Goal: Task Accomplishment & Management: Complete application form

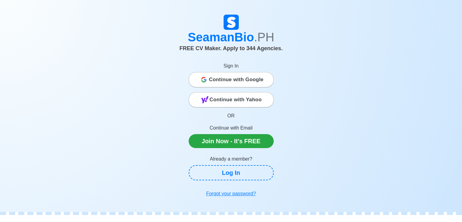
click at [255, 83] on span "Continue with Google" at bounding box center [236, 80] width 55 height 12
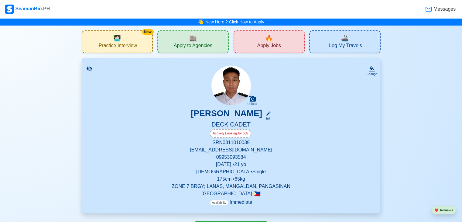
click at [214, 46] on div "🏬 Apply to Agencies" at bounding box center [192, 41] width 71 height 23
click at [264, 48] on span "Apply Jobs" at bounding box center [269, 47] width 24 height 8
click at [211, 46] on span "Apply to Agencies" at bounding box center [193, 47] width 39 height 8
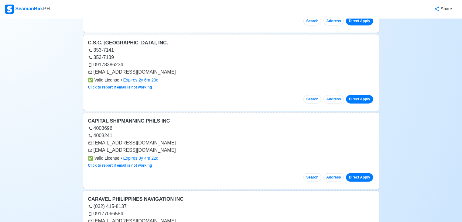
scroll to position [23066, 0]
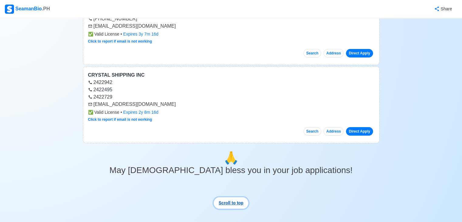
click at [236, 197] on button "Scroll to top" at bounding box center [231, 203] width 35 height 12
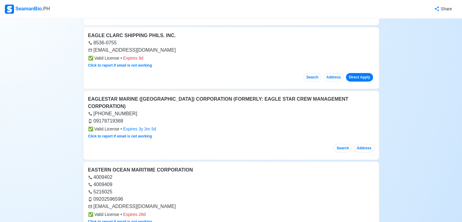
scroll to position [0, 0]
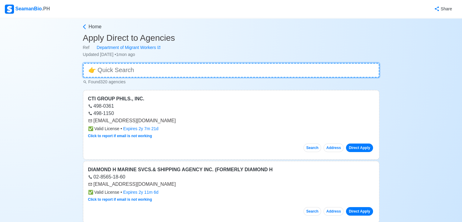
click at [173, 74] on input at bounding box center [231, 70] width 297 height 15
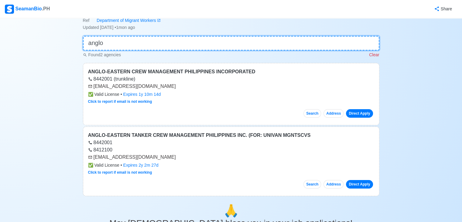
scroll to position [22, 0]
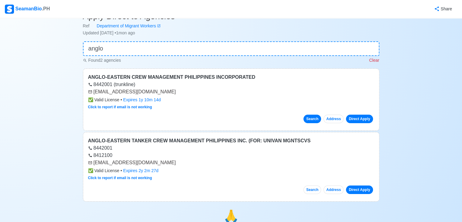
click at [311, 118] on button "Search" at bounding box center [313, 119] width 18 height 9
click at [362, 118] on link "Direct Apply" at bounding box center [359, 119] width 27 height 9
click at [362, 117] on link "Direct Apply" at bounding box center [359, 119] width 27 height 9
click at [362, 118] on link "Direct Apply" at bounding box center [359, 119] width 27 height 9
click at [91, 91] on icon at bounding box center [90, 92] width 4 height 4
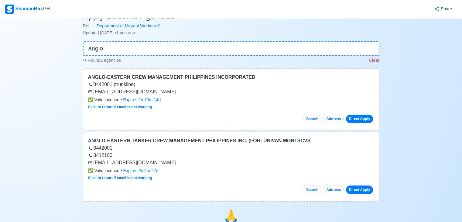
drag, startPoint x: 95, startPoint y: 92, endPoint x: 180, endPoint y: 95, distance: 84.8
click at [180, 95] on div "ANGLO-EASTERN CREW MANAGEMENT PHILIPPINES INCORPORATED 8442001 (trunkline) [EMA…" at bounding box center [231, 99] width 297 height 62
click at [98, 93] on div "[EMAIL_ADDRESS][DOMAIN_NAME]" at bounding box center [231, 91] width 286 height 7
click at [93, 92] on div "[EMAIL_ADDRESS][DOMAIN_NAME]" at bounding box center [231, 91] width 286 height 7
drag, startPoint x: 93, startPoint y: 91, endPoint x: 170, endPoint y: 94, distance: 76.6
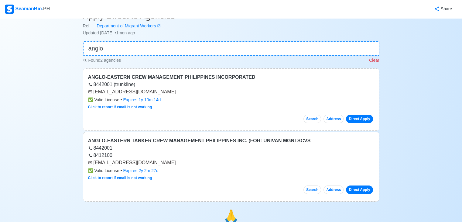
click at [170, 94] on div "[EMAIL_ADDRESS][DOMAIN_NAME]" at bounding box center [231, 91] width 286 height 7
click at [361, 120] on link "Direct Apply" at bounding box center [359, 119] width 27 height 9
click at [359, 117] on link "Direct Apply" at bounding box center [359, 119] width 27 height 9
click at [331, 118] on button "Address" at bounding box center [334, 119] width 20 height 9
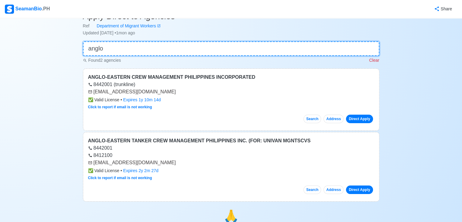
click at [168, 53] on input "anglo" at bounding box center [231, 48] width 297 height 15
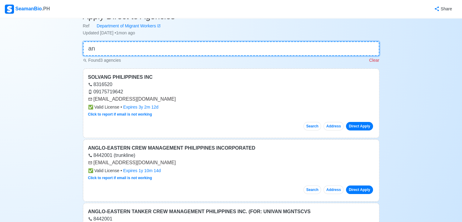
type input "a"
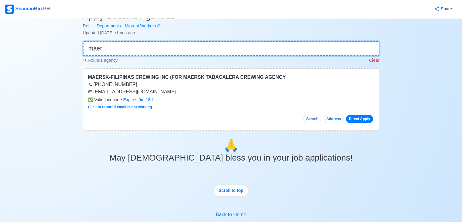
click at [140, 50] on input "maer" at bounding box center [231, 48] width 297 height 15
type input "m"
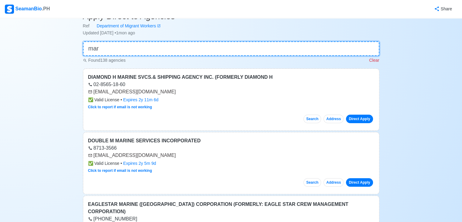
scroll to position [0, 0]
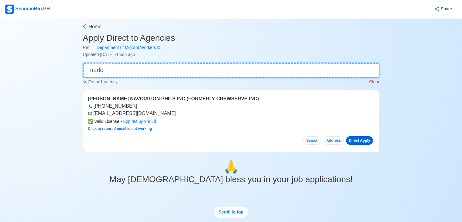
type input "marlo"
click at [367, 139] on link "Direct Apply" at bounding box center [359, 140] width 27 height 9
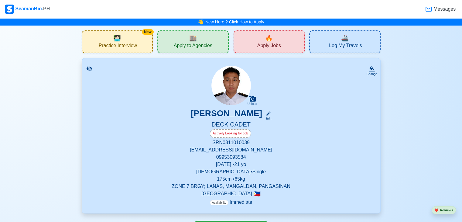
click at [258, 21] on link "New Here ? Click How to Apply" at bounding box center [234, 21] width 59 height 5
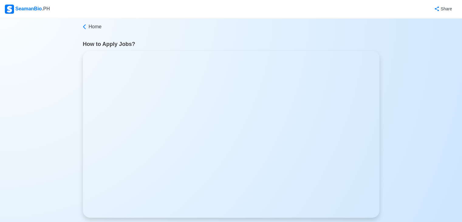
scroll to position [10, 0]
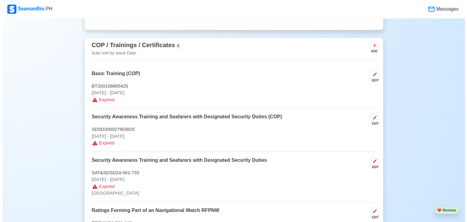
scroll to position [756, 0]
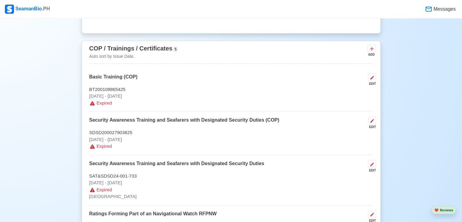
drag, startPoint x: 163, startPoint y: 99, endPoint x: 328, endPoint y: 85, distance: 165.6
click at [302, 82] on div "Basic Training (COP) EDIT" at bounding box center [231, 79] width 284 height 13
click at [372, 80] on icon at bounding box center [372, 77] width 5 height 5
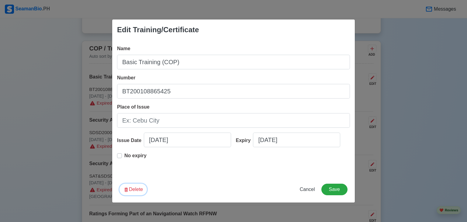
click at [133, 190] on button "Delete" at bounding box center [132, 190] width 27 height 12
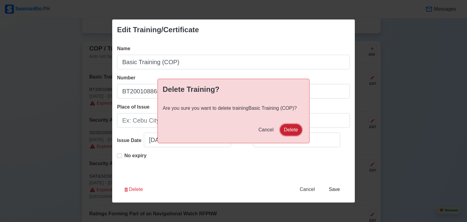
click at [294, 125] on button "Delete" at bounding box center [291, 130] width 22 height 12
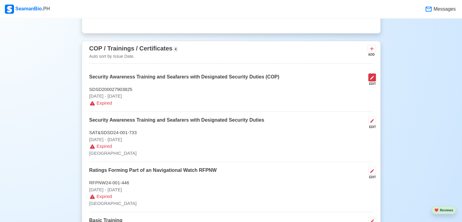
click at [369, 80] on button at bounding box center [372, 77] width 8 height 8
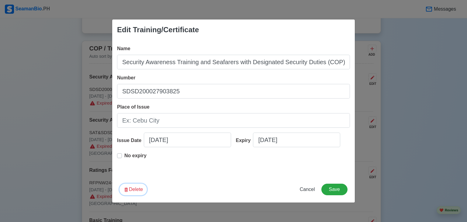
click at [142, 188] on button "Delete" at bounding box center [132, 190] width 27 height 12
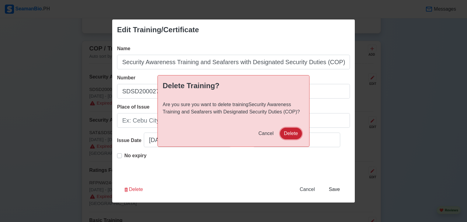
click at [286, 133] on button "Delete" at bounding box center [291, 134] width 22 height 12
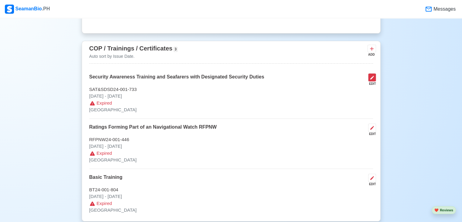
click at [376, 75] on div "COP / Trainings / Certificates 3 Auto sort by Issue Date. ADD Security Awarenes…" at bounding box center [231, 131] width 299 height 180
click at [372, 76] on icon at bounding box center [372, 77] width 5 height 5
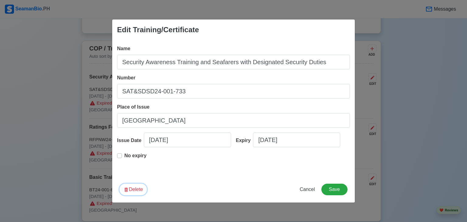
click at [127, 188] on icon "button" at bounding box center [126, 189] width 3 height 4
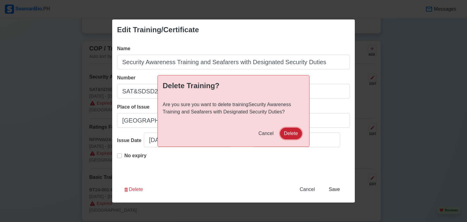
click at [295, 132] on button "Delete" at bounding box center [291, 134] width 22 height 12
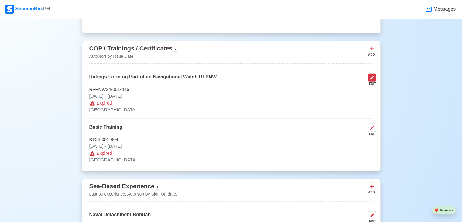
click at [373, 80] on icon at bounding box center [372, 77] width 5 height 5
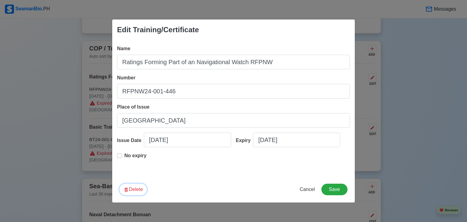
click at [146, 190] on button "Delete" at bounding box center [132, 190] width 27 height 12
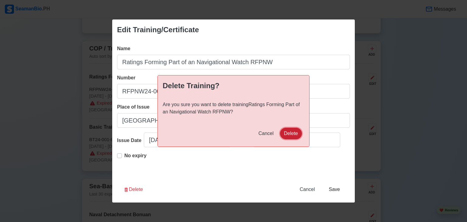
click at [292, 131] on button "Delete" at bounding box center [291, 134] width 22 height 12
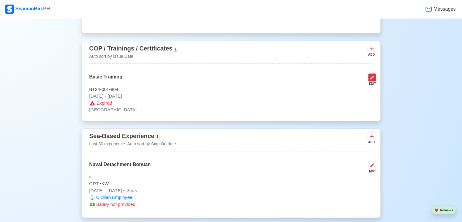
click at [373, 79] on icon at bounding box center [372, 77] width 5 height 5
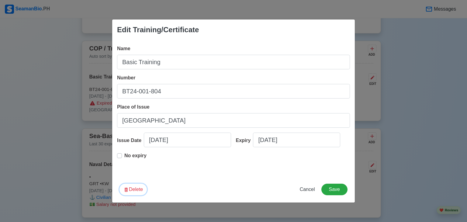
click at [135, 190] on button "Delete" at bounding box center [132, 190] width 27 height 12
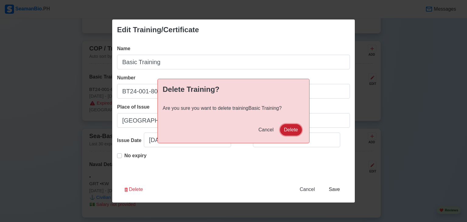
click at [288, 126] on button "Delete" at bounding box center [291, 130] width 22 height 12
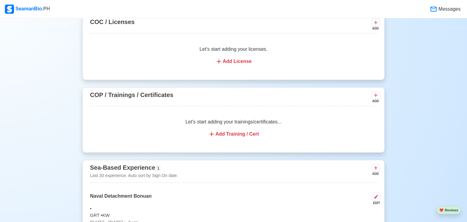
scroll to position [802, 0]
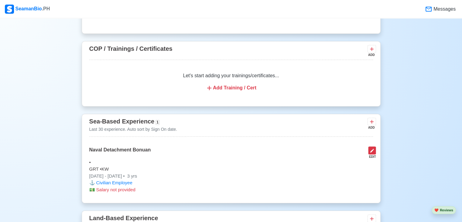
click at [371, 151] on icon at bounding box center [372, 151] width 4 height 4
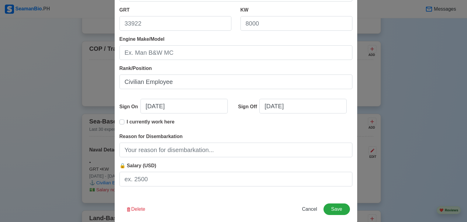
scroll to position [124, 0]
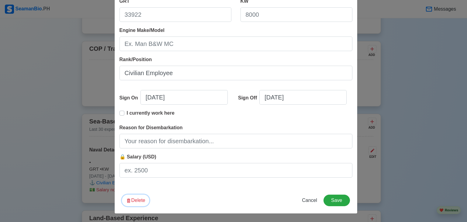
click at [133, 204] on button "Delete" at bounding box center [135, 200] width 27 height 12
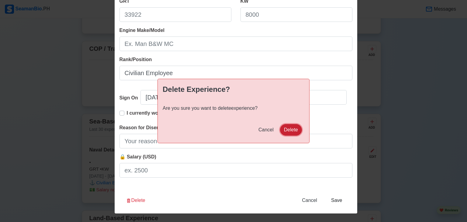
click at [298, 126] on button "Delete" at bounding box center [291, 130] width 22 height 12
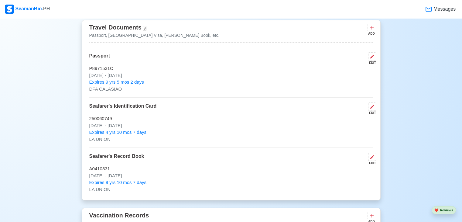
scroll to position [524, 0]
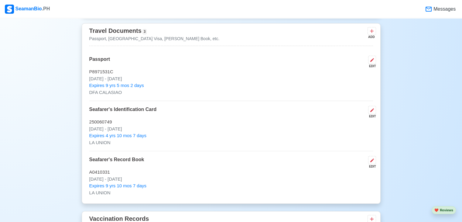
click at [458, 93] on div "New 🧑🏻‍💻 Practice Interview 🏬 Apply to Agencies 🔥 Apply Jobs 🚢 Log My Travels Y…" at bounding box center [231, 154] width 462 height 1304
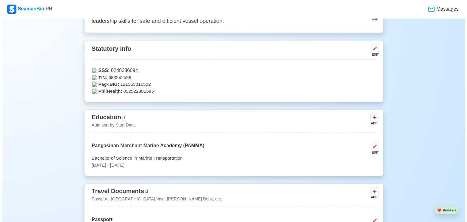
scroll to position [362, 0]
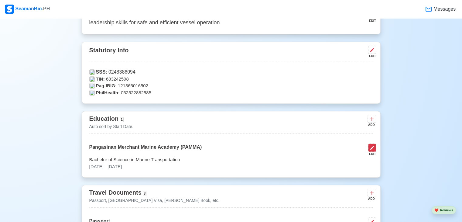
click at [370, 147] on icon at bounding box center [372, 147] width 5 height 5
select select "August"
select select "2021"
select select "August"
select select "2024"
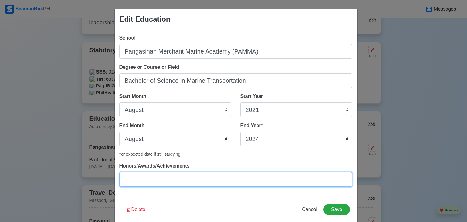
click at [188, 180] on input "Honors/Awards/Achievements" at bounding box center [235, 179] width 233 height 15
click at [237, 178] on input "* AFP [DEMOGRAPHIC_DATA] Navy Reservist and ROTC" at bounding box center [235, 179] width 233 height 15
click at [248, 184] on input "* AFP [DEMOGRAPHIC_DATA] Navy Reservist and ROTC" at bounding box center [235, 179] width 233 height 15
type input "* AFP [DEMOGRAPHIC_DATA] Navy Reservist and ROTC"
click at [248, 183] on input "* AFP [DEMOGRAPHIC_DATA] Navy Reservist and ROTC" at bounding box center [235, 179] width 233 height 15
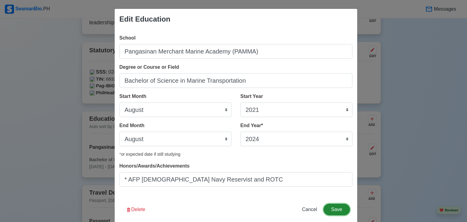
click at [333, 212] on button "Save" at bounding box center [336, 210] width 26 height 12
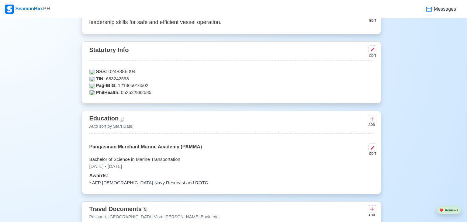
scroll to position [361, 0]
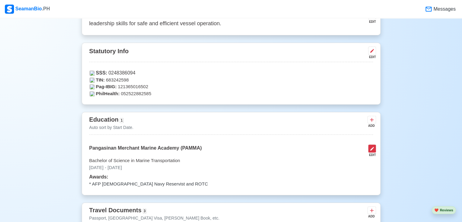
click at [375, 149] on button at bounding box center [372, 148] width 8 height 8
select select "August"
select select "2021"
select select "August"
select select "2024"
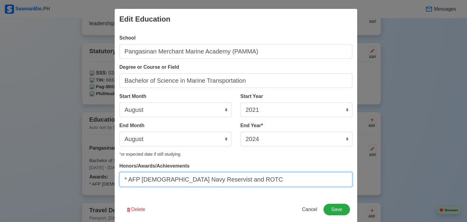
click at [256, 178] on input "* AFP [DEMOGRAPHIC_DATA] Navy Reservist and ROTC" at bounding box center [235, 179] width 233 height 15
click at [257, 178] on input "* AFP [DEMOGRAPHIC_DATA] Navy Reservist and ROTC" at bounding box center [235, 179] width 233 height 15
type input "* AFP [DEMOGRAPHIC_DATA] Navy Reservist and ROTC * roycvdkkdagkkng * jfjkefhsjk…"
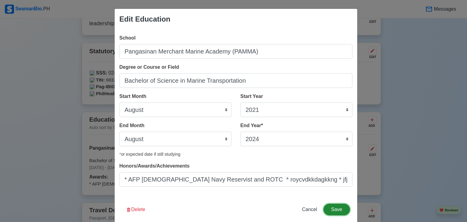
click at [340, 208] on button "Save" at bounding box center [336, 210] width 26 height 12
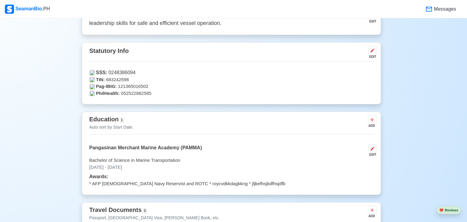
scroll to position [361, 0]
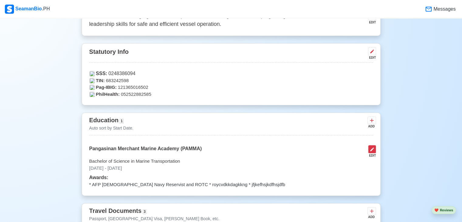
click at [370, 148] on icon at bounding box center [372, 149] width 5 height 5
select select "August"
select select "2021"
select select "August"
select select "2024"
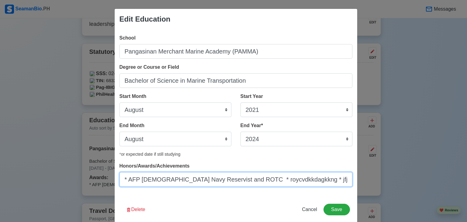
click at [336, 180] on input "* AFP [DEMOGRAPHIC_DATA] Navy Reservist and ROTC * roycvdkkdagkkng * jfjkefhsjk…" at bounding box center [235, 179] width 233 height 15
click at [337, 181] on input "* AFP [DEMOGRAPHIC_DATA] Navy Reservist and ROTC * roycvdkkdagkkng * jfjkefhsjk…" at bounding box center [235, 179] width 233 height 15
click at [341, 180] on input "* AFP [DEMOGRAPHIC_DATA] Navy Reservist and ROTC * roycvdkkdagkkng * jfjkefhsjk…" at bounding box center [235, 179] width 233 height 15
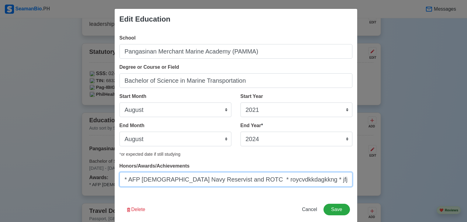
click at [341, 180] on input "* AFP [DEMOGRAPHIC_DATA] Navy Reservist and ROTC * roycvdkkdagkkng * jfjkefhsjk…" at bounding box center [235, 179] width 233 height 15
click at [343, 179] on input "* AFP [DEMOGRAPHIC_DATA] Navy Reservist and ROTC * roycvdkkdagkkng * jfjkefhsjk…" at bounding box center [235, 179] width 233 height 15
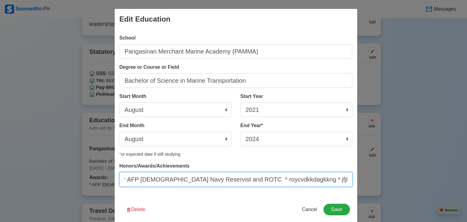
click at [344, 179] on input "* AFP [DEMOGRAPHIC_DATA] Navy Reservist and ROTC * roycvdkkdagkkng * jfjkefhsjk…" at bounding box center [235, 179] width 233 height 15
click at [345, 179] on input "* AFP [DEMOGRAPHIC_DATA] Navy Reservist and ROTC * roycvdkkdagkkng * jfjkefhsjk…" at bounding box center [235, 179] width 233 height 15
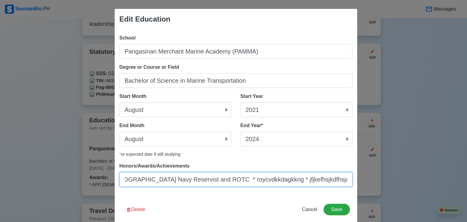
click at [345, 179] on input "* AFP [DEMOGRAPHIC_DATA] Navy Reservist and ROTC * roycvdkkdagkkng * jfjkefhsjk…" at bounding box center [235, 179] width 233 height 15
click at [340, 180] on input "* AFP [DEMOGRAPHIC_DATA] Navy Reservist and ROTC * roycvdkkdagkkng * jfjkefhsjk…" at bounding box center [235, 179] width 233 height 15
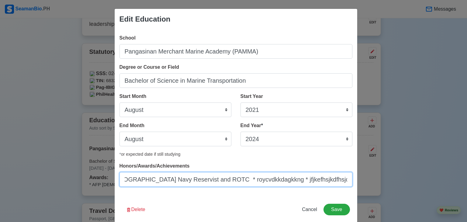
click at [339, 180] on input "* AFP [DEMOGRAPHIC_DATA] Navy Reservist and ROTC * roycvdkkdagkkng * jfjkefhsjk…" at bounding box center [235, 179] width 233 height 15
click at [348, 179] on input "* AFP [DEMOGRAPHIC_DATA] Navy Reservist and ROTC * roycvdkkdagkkng * jfjkefhsjk…" at bounding box center [235, 179] width 233 height 15
click at [341, 182] on input "* AFP [DEMOGRAPHIC_DATA] Navy Reservist and ROTC * roycvdkkdagkkng * jfjkefhsjk…" at bounding box center [235, 179] width 233 height 15
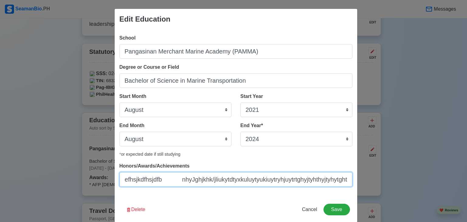
scroll to position [0, 235]
type input "* AFP [DEMOGRAPHIC_DATA] Navy Reservist and ROTC * roycvdkkdagkkng * jfjkefhsjk…"
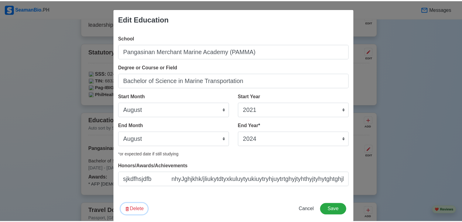
scroll to position [0, 0]
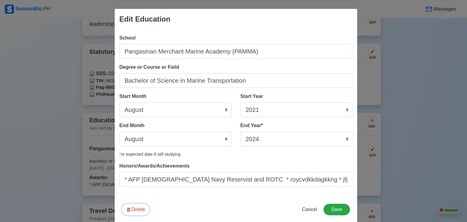
click at [139, 208] on button "Delete" at bounding box center [135, 210] width 27 height 12
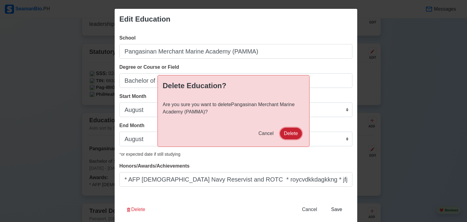
click at [290, 137] on button "Delete" at bounding box center [291, 134] width 22 height 12
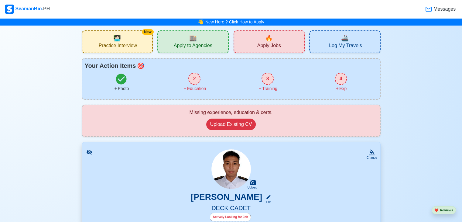
click at [345, 80] on div "4" at bounding box center [341, 79] width 12 height 12
click at [260, 78] on div "3 Training" at bounding box center [267, 82] width 73 height 19
click at [190, 85] on div "Education" at bounding box center [194, 88] width 23 height 6
click at [264, 44] on span "Apply Jobs" at bounding box center [269, 47] width 24 height 8
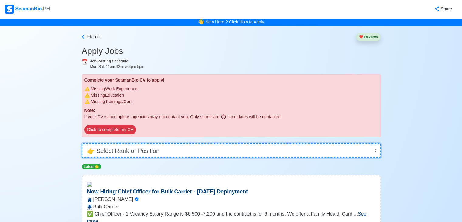
click at [222, 145] on select "👉 Select Rank or Position Master Chief Officer 2nd Officer 3rd Officer Junior O…" at bounding box center [231, 150] width 299 height 15
select select "Cadet"
click at [82, 143] on select "👉 Select Rank or Position Master Chief Officer 2nd Officer 3rd Officer Junior O…" at bounding box center [231, 150] width 299 height 15
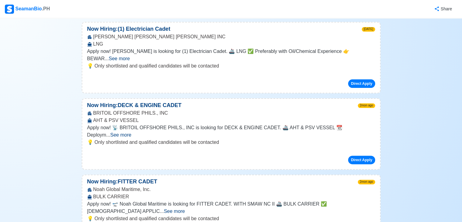
scroll to position [140, 0]
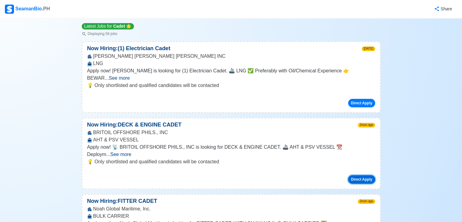
click at [361, 175] on button "Direct Apply" at bounding box center [361, 179] width 27 height 9
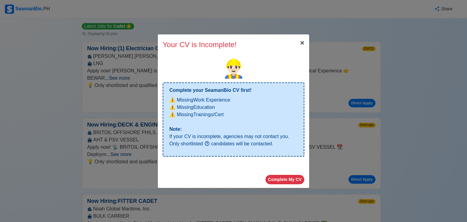
click at [302, 43] on span "×" at bounding box center [302, 43] width 4 height 8
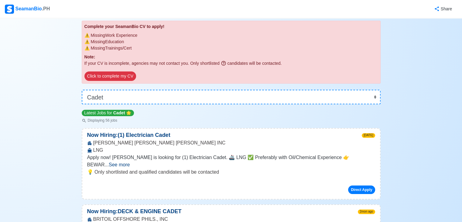
scroll to position [0, 0]
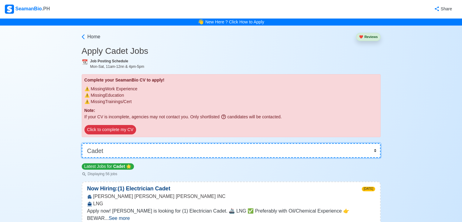
click at [137, 153] on select "👉 Select Rank or Position Master Chief Officer 2nd Officer 3rd Officer Junior O…" at bounding box center [231, 150] width 299 height 15
click at [82, 143] on select "👉 Select Rank or Position Master Chief Officer 2nd Officer 3rd Officer Junior O…" at bounding box center [231, 150] width 299 height 15
drag, startPoint x: 136, startPoint y: 144, endPoint x: 107, endPoint y: 138, distance: 29.9
click at [107, 138] on div "👉 Select Rank or Position Master Chief Officer 2nd Officer 3rd Officer Junior O…" at bounding box center [231, 147] width 299 height 19
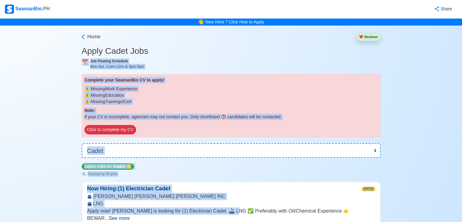
drag, startPoint x: 252, startPoint y: 139, endPoint x: 224, endPoint y: 235, distance: 100.2
click at [224, 221] on html "SeamanBio .PH Share 👋 New Here ? Click How to Apply Home ❤️ Reviews Apply Cadet…" at bounding box center [231, 111] width 462 height 222
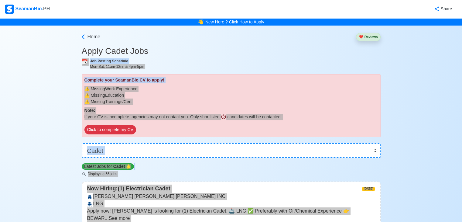
scroll to position [5, 0]
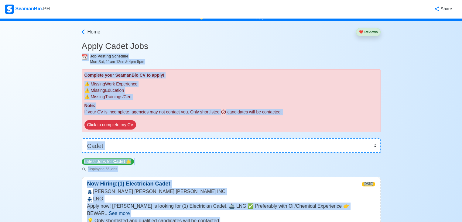
drag, startPoint x: 440, startPoint y: 98, endPoint x: 447, endPoint y: 90, distance: 10.3
click at [274, 94] on div "⚠️ Missing Trainings/Cert" at bounding box center [230, 97] width 293 height 6
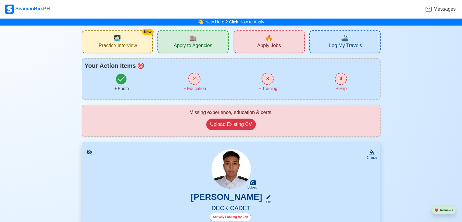
click at [283, 47] on div "🔥 Apply Jobs" at bounding box center [269, 41] width 71 height 23
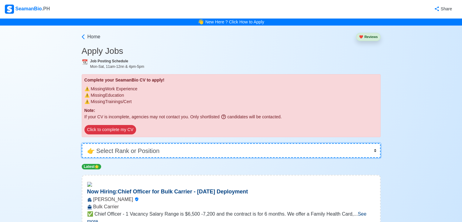
click at [220, 151] on select "👉 Select Rank or Position Master Chief Officer 2nd Officer 3rd Officer Junior O…" at bounding box center [231, 150] width 299 height 15
click at [82, 143] on select "👉 Select Rank or Position Master Chief Officer 2nd Officer 3rd Officer Junior O…" at bounding box center [231, 150] width 299 height 15
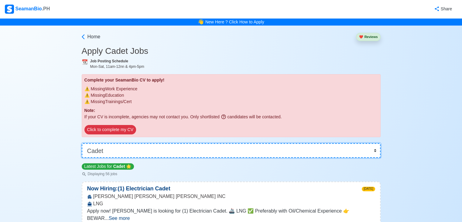
scroll to position [194, 0]
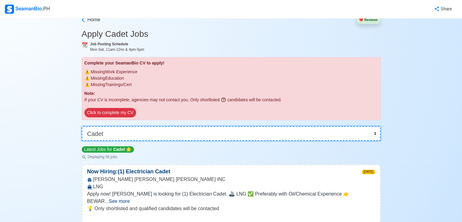
scroll to position [194, 0]
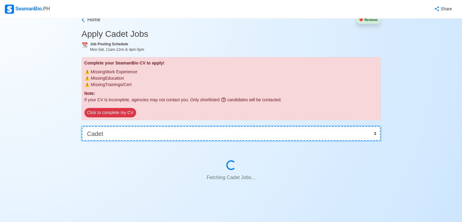
scroll to position [194, 0]
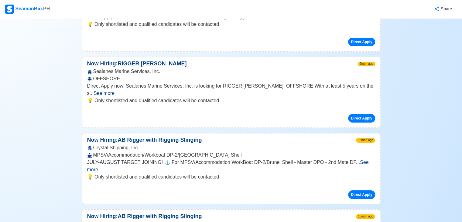
scroll to position [17, 0]
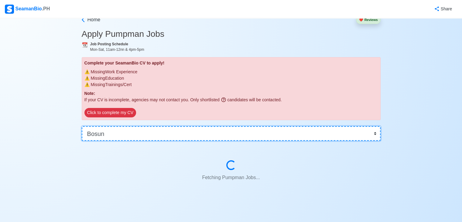
scroll to position [194, 0]
select select "Cadet"
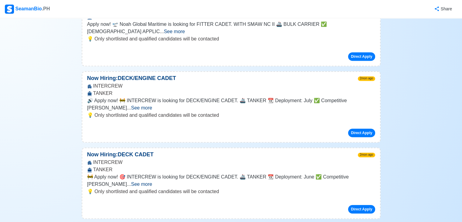
scroll to position [202, 0]
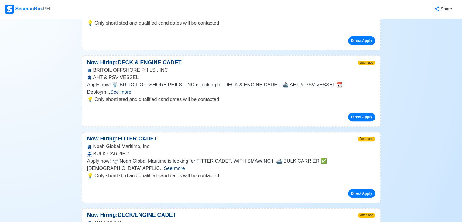
click at [131, 89] on span "See more" at bounding box center [120, 91] width 21 height 5
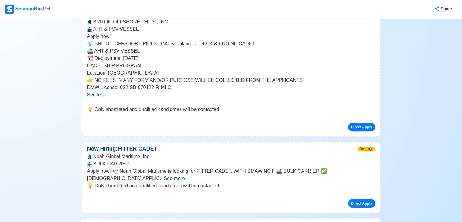
scroll to position [345, 0]
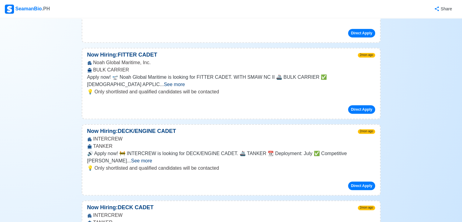
click at [152, 158] on span "See more" at bounding box center [141, 160] width 21 height 5
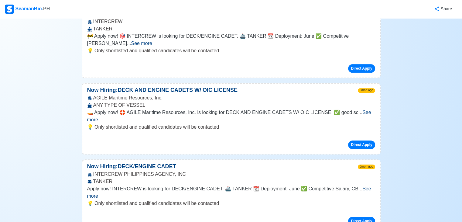
scroll to position [776, 0]
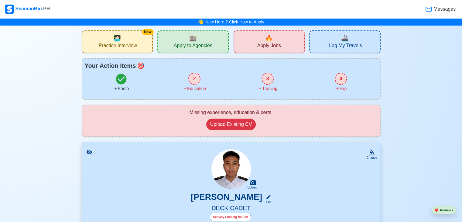
click at [194, 42] on span "🏬" at bounding box center [193, 37] width 8 height 9
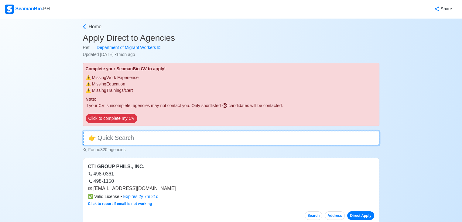
click at [129, 142] on input at bounding box center [231, 138] width 297 height 15
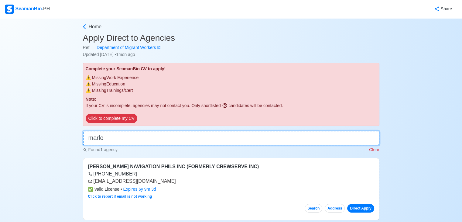
type input "marlo"
click at [95, 180] on div "[EMAIL_ADDRESS][DOMAIN_NAME]" at bounding box center [231, 180] width 286 height 7
drag, startPoint x: 96, startPoint y: 180, endPoint x: 171, endPoint y: 180, distance: 75.3
click at [171, 180] on div "[EMAIL_ADDRESS][DOMAIN_NAME]" at bounding box center [231, 180] width 286 height 7
copy div "[EMAIL_ADDRESS][DOMAIN_NAME]"
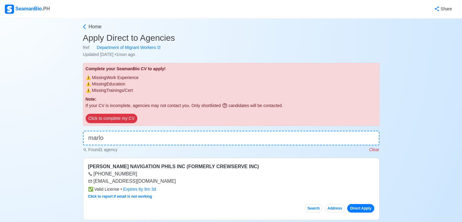
click at [319, 178] on div "[EMAIL_ADDRESS][DOMAIN_NAME]" at bounding box center [231, 180] width 286 height 7
click at [133, 136] on input "marlo" at bounding box center [231, 138] width 297 height 15
drag, startPoint x: 94, startPoint y: 181, endPoint x: 168, endPoint y: 184, distance: 73.9
click at [168, 184] on div "ANGLO-EASTERN CREW MANAGEMENT PHILIPPINES INCORPORATED 8442001 (trunkline) [EMA…" at bounding box center [231, 189] width 297 height 62
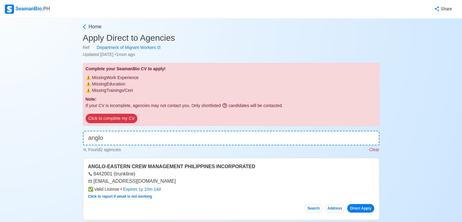
click at [92, 182] on div "[EMAIL_ADDRESS][DOMAIN_NAME]" at bounding box center [231, 180] width 286 height 7
click at [94, 180] on div "[EMAIL_ADDRESS][DOMAIN_NAME]" at bounding box center [231, 180] width 286 height 7
drag, startPoint x: 94, startPoint y: 180, endPoint x: 99, endPoint y: 182, distance: 5.7
click at [95, 181] on div "[EMAIL_ADDRESS][DOMAIN_NAME]" at bounding box center [231, 180] width 286 height 7
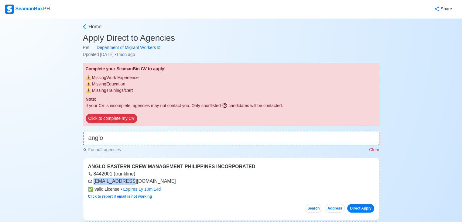
click at [100, 182] on div "[EMAIL_ADDRESS][DOMAIN_NAME]" at bounding box center [231, 180] width 286 height 7
click at [94, 181] on div "[EMAIL_ADDRESS][DOMAIN_NAME]" at bounding box center [231, 180] width 286 height 7
drag, startPoint x: 97, startPoint y: 182, endPoint x: 138, endPoint y: 182, distance: 41.3
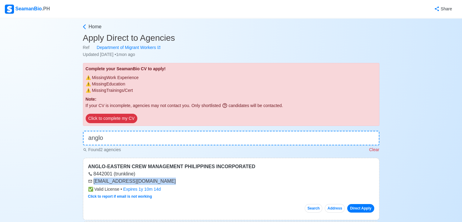
click at [123, 183] on div "[EMAIL_ADDRESS][DOMAIN_NAME]" at bounding box center [231, 180] width 286 height 7
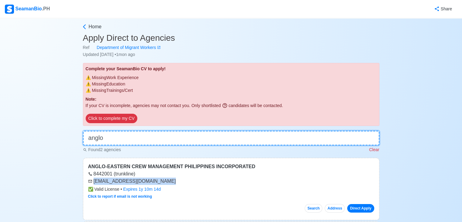
click at [120, 137] on input "anglo" at bounding box center [231, 138] width 297 height 15
click at [120, 136] on input "anglo" at bounding box center [231, 138] width 297 height 15
type input "angl"
click at [120, 136] on input "angl" at bounding box center [231, 138] width 297 height 15
click at [125, 137] on input at bounding box center [231, 138] width 297 height 15
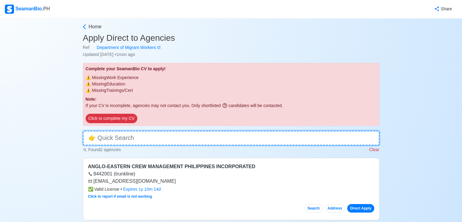
click at [125, 137] on input at bounding box center [231, 138] width 297 height 15
click at [120, 139] on input at bounding box center [231, 138] width 297 height 15
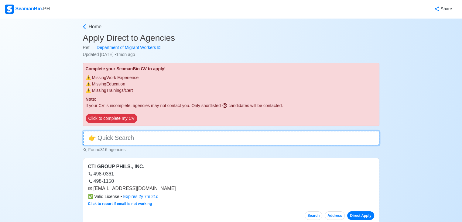
drag, startPoint x: 113, startPoint y: 138, endPoint x: 456, endPoint y: 107, distance: 344.7
click at [113, 138] on input at bounding box center [231, 138] width 297 height 15
click at [112, 138] on input at bounding box center [231, 138] width 297 height 15
click at [100, 136] on input at bounding box center [231, 138] width 297 height 15
click at [98, 136] on input at bounding box center [231, 138] width 297 height 15
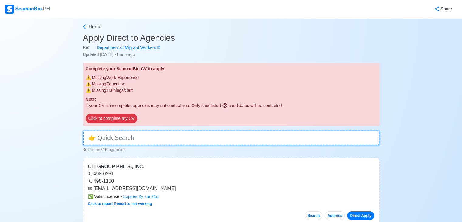
click at [98, 136] on input at bounding box center [231, 138] width 297 height 15
click at [160, 137] on input at bounding box center [231, 138] width 297 height 15
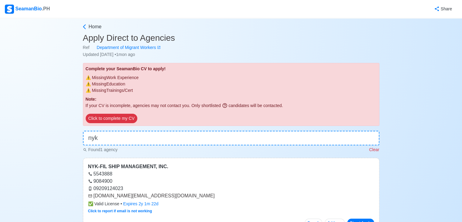
click at [461, 111] on div "Home Apply Direct to Agencies Ref Department of Migrant Workers Updated [DATE] …" at bounding box center [231, 207] width 462 height 379
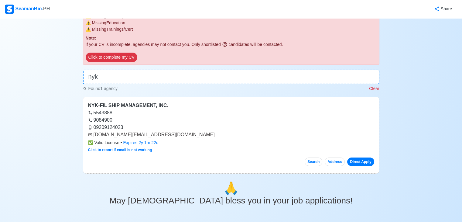
scroll to position [62, 0]
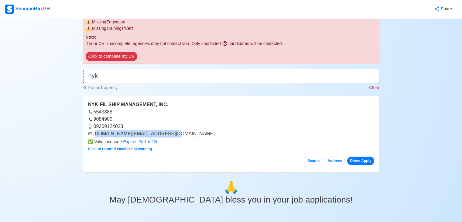
drag, startPoint x: 94, startPoint y: 134, endPoint x: 163, endPoint y: 133, distance: 68.1
click at [163, 133] on div "[DOMAIN_NAME][EMAIL_ADDRESS][DOMAIN_NAME]" at bounding box center [231, 133] width 286 height 7
click at [101, 133] on div "[DOMAIN_NAME][EMAIL_ADDRESS][DOMAIN_NAME]" at bounding box center [231, 133] width 286 height 7
click at [92, 133] on div "[DOMAIN_NAME][EMAIL_ADDRESS][DOMAIN_NAME]" at bounding box center [231, 133] width 286 height 7
click at [95, 133] on div "[DOMAIN_NAME][EMAIL_ADDRESS][DOMAIN_NAME]" at bounding box center [231, 133] width 286 height 7
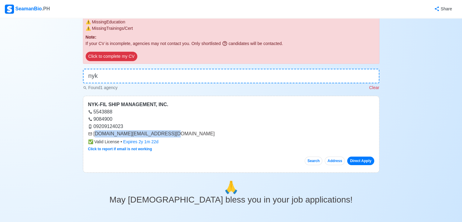
click at [95, 133] on div "[DOMAIN_NAME][EMAIL_ADDRESS][DOMAIN_NAME]" at bounding box center [231, 133] width 286 height 7
click at [94, 133] on div "[DOMAIN_NAME][EMAIL_ADDRESS][DOMAIN_NAME]" at bounding box center [231, 133] width 286 height 7
click at [94, 132] on div "[DOMAIN_NAME][EMAIL_ADDRESS][DOMAIN_NAME]" at bounding box center [231, 133] width 286 height 7
copy div "[DOMAIN_NAME][EMAIL_ADDRESS][DOMAIN_NAME]"
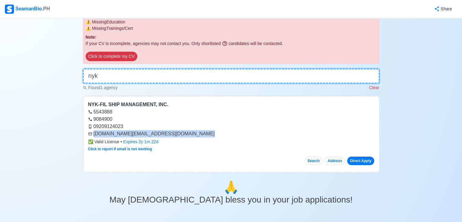
click at [183, 73] on input "nyk" at bounding box center [231, 76] width 297 height 15
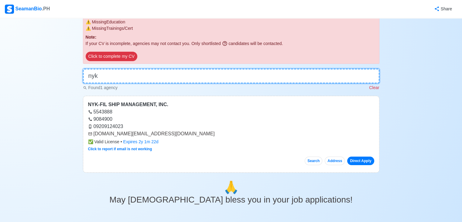
click at [183, 72] on input "nyk" at bounding box center [231, 76] width 297 height 15
type input "ny"
click at [184, 71] on input at bounding box center [231, 76] width 297 height 15
click at [187, 71] on input at bounding box center [231, 76] width 297 height 15
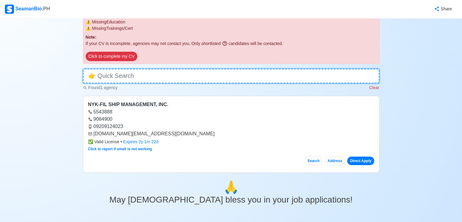
click at [168, 70] on input at bounding box center [231, 76] width 297 height 15
click at [129, 71] on input at bounding box center [231, 76] width 297 height 15
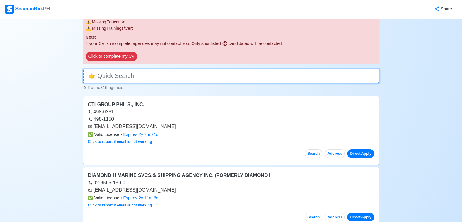
click at [106, 76] on input at bounding box center [231, 76] width 297 height 15
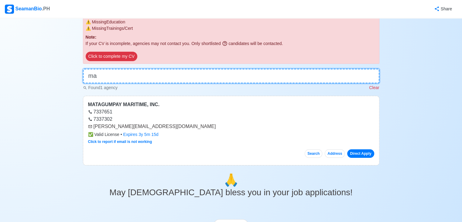
type input "m"
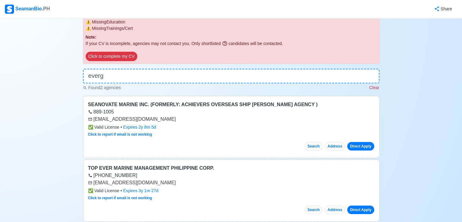
scroll to position [35, 0]
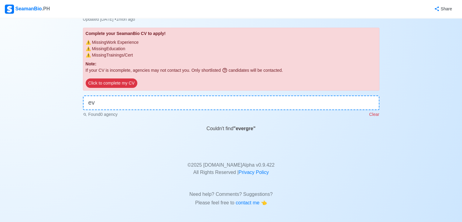
type input "e"
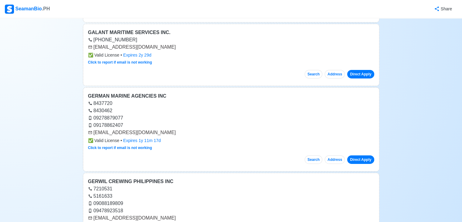
scroll to position [2196, 0]
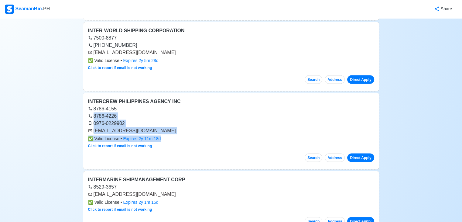
drag, startPoint x: 461, startPoint y: 118, endPoint x: 463, endPoint y: 113, distance: 5.0
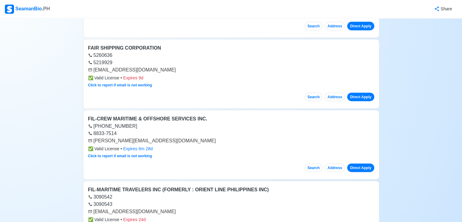
scroll to position [0, 0]
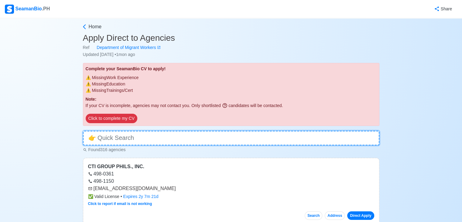
click at [146, 135] on input at bounding box center [231, 138] width 297 height 15
click at [156, 138] on input "caree" at bounding box center [231, 138] width 297 height 15
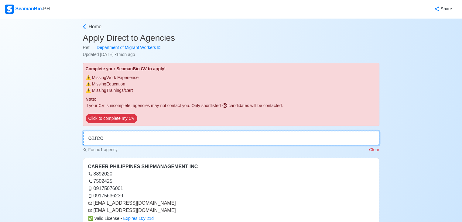
click at [141, 138] on input "caree" at bounding box center [231, 138] width 297 height 15
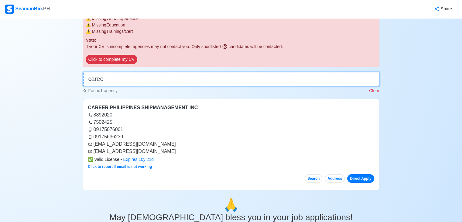
scroll to position [61, 0]
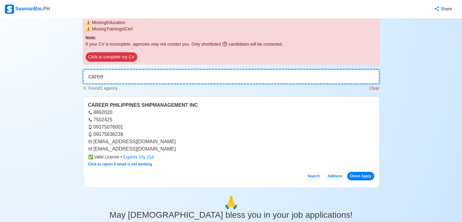
type input "caree"
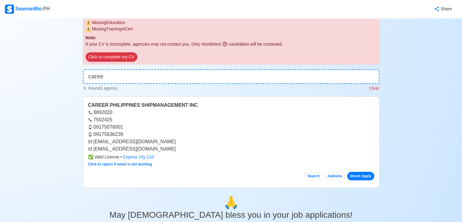
click at [93, 141] on div "[EMAIL_ADDRESS][DOMAIN_NAME]" at bounding box center [231, 141] width 286 height 7
drag, startPoint x: 94, startPoint y: 141, endPoint x: 148, endPoint y: 143, distance: 54.4
click at [148, 143] on div "[EMAIL_ADDRESS][DOMAIN_NAME]" at bounding box center [231, 141] width 286 height 7
copy div "[EMAIL_ADDRESS][DOMAIN_NAME]"
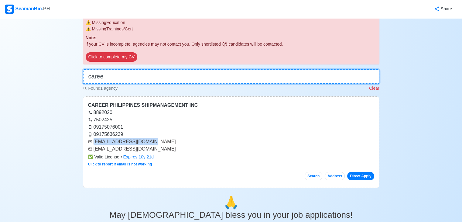
click at [171, 75] on input "caree" at bounding box center [231, 76] width 297 height 15
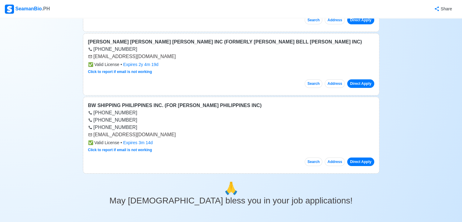
scroll to position [179, 0]
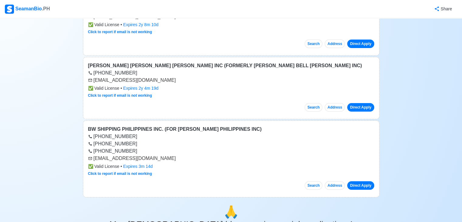
drag, startPoint x: 463, startPoint y: 120, endPoint x: 464, endPoint y: 73, distance: 46.5
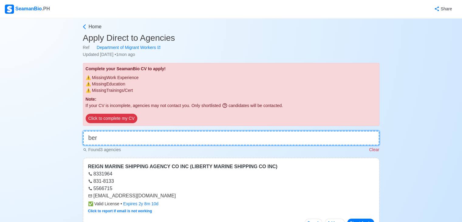
click at [159, 141] on input "ber" at bounding box center [231, 138] width 297 height 15
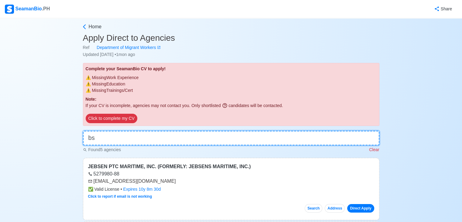
type input "bsm"
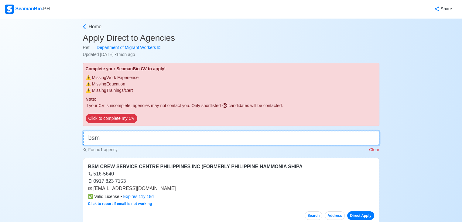
click at [164, 134] on input "bsm" at bounding box center [231, 138] width 297 height 15
click at [163, 134] on input "bsm" at bounding box center [231, 138] width 297 height 15
click at [158, 138] on input "bsm" at bounding box center [231, 138] width 297 height 15
type input "dO"
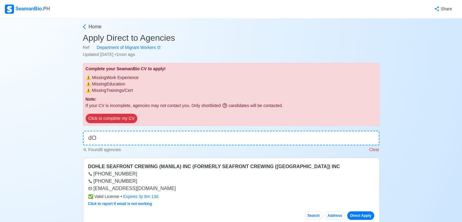
drag, startPoint x: 94, startPoint y: 188, endPoint x: 169, endPoint y: 190, distance: 75.4
click at [169, 190] on div "[EMAIL_ADDRESS][DOMAIN_NAME]" at bounding box center [231, 188] width 286 height 7
copy div "[EMAIL_ADDRESS][DOMAIN_NAME]"
click at [124, 133] on input "dO" at bounding box center [231, 138] width 297 height 15
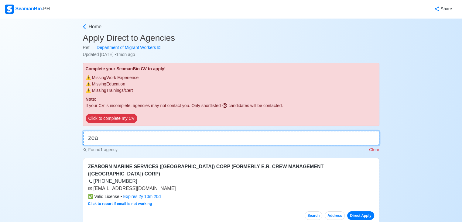
type input "zea"
drag, startPoint x: 93, startPoint y: 180, endPoint x: 169, endPoint y: 183, distance: 75.7
click at [169, 185] on div "[EMAIL_ADDRESS][DOMAIN_NAME]" at bounding box center [231, 188] width 286 height 7
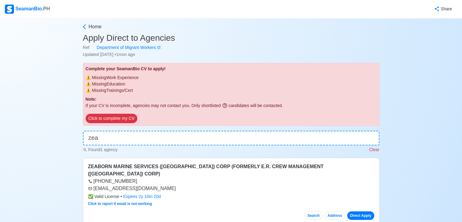
click at [96, 185] on div "[EMAIL_ADDRESS][DOMAIN_NAME]" at bounding box center [231, 188] width 286 height 7
click at [99, 185] on div "[EMAIL_ADDRESS][DOMAIN_NAME]" at bounding box center [231, 188] width 286 height 7
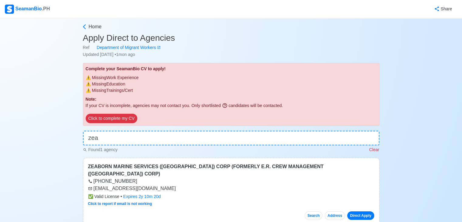
click at [102, 185] on div "[EMAIL_ADDRESS][DOMAIN_NAME]" at bounding box center [231, 188] width 286 height 7
drag, startPoint x: 92, startPoint y: 180, endPoint x: 103, endPoint y: 182, distance: 11.3
click at [103, 185] on div "[EMAIL_ADDRESS][DOMAIN_NAME]" at bounding box center [231, 188] width 286 height 7
drag, startPoint x: 96, startPoint y: 182, endPoint x: 168, endPoint y: 183, distance: 72.3
click at [168, 185] on div "[EMAIL_ADDRESS][DOMAIN_NAME]" at bounding box center [231, 188] width 286 height 7
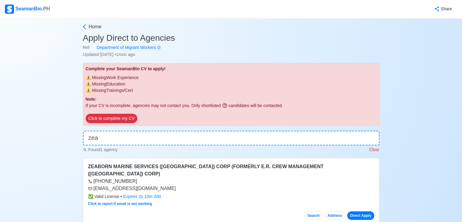
click at [168, 185] on div "[EMAIL_ADDRESS][DOMAIN_NAME]" at bounding box center [231, 188] width 286 height 7
drag, startPoint x: 94, startPoint y: 180, endPoint x: 166, endPoint y: 184, distance: 72.4
click at [166, 185] on div "[EMAIL_ADDRESS][DOMAIN_NAME]" at bounding box center [231, 188] width 286 height 7
drag, startPoint x: 94, startPoint y: 180, endPoint x: 122, endPoint y: 180, distance: 27.0
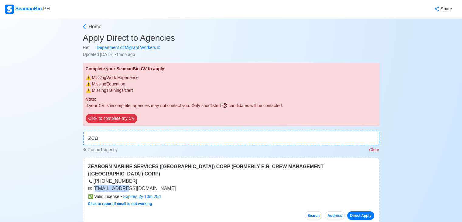
click at [122, 185] on div "[EMAIL_ADDRESS][DOMAIN_NAME]" at bounding box center [231, 188] width 286 height 7
click at [96, 185] on div "[EMAIL_ADDRESS][DOMAIN_NAME]" at bounding box center [231, 188] width 286 height 7
click at [94, 185] on div "[EMAIL_ADDRESS][DOMAIN_NAME]" at bounding box center [231, 188] width 286 height 7
drag, startPoint x: 94, startPoint y: 180, endPoint x: 143, endPoint y: 177, distance: 49.9
click at [144, 185] on div "[EMAIL_ADDRESS][DOMAIN_NAME]" at bounding box center [231, 188] width 286 height 7
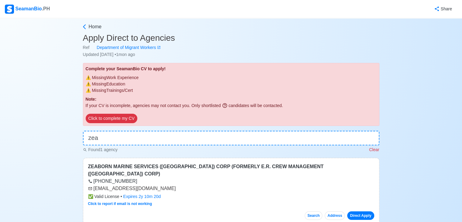
click at [163, 185] on div "[EMAIL_ADDRESS][DOMAIN_NAME]" at bounding box center [231, 188] width 286 height 7
drag, startPoint x: 94, startPoint y: 179, endPoint x: 164, endPoint y: 181, distance: 70.8
click at [166, 185] on div "[EMAIL_ADDRESS][DOMAIN_NAME]" at bounding box center [231, 188] width 286 height 7
copy div "[EMAIL_ADDRESS][DOMAIN_NAME]"
click at [153, 139] on input "zea" at bounding box center [231, 138] width 297 height 15
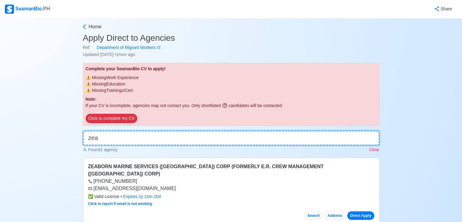
click at [153, 139] on input "zea" at bounding box center [231, 138] width 297 height 15
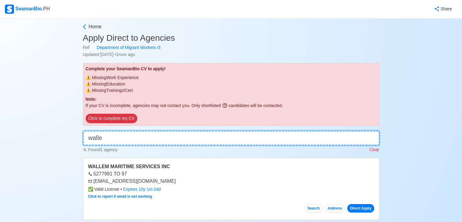
type input "walle"
drag, startPoint x: 93, startPoint y: 180, endPoint x: 99, endPoint y: 180, distance: 6.1
click at [96, 180] on div "[EMAIL_ADDRESS][DOMAIN_NAME]" at bounding box center [231, 180] width 286 height 7
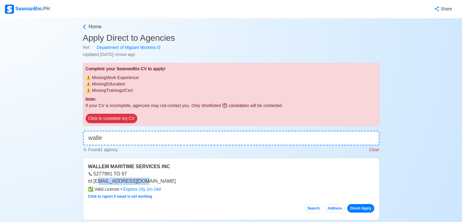
drag, startPoint x: 99, startPoint y: 180, endPoint x: 142, endPoint y: 179, distance: 42.9
click at [142, 179] on div "[EMAIL_ADDRESS][DOMAIN_NAME]" at bounding box center [231, 180] width 286 height 7
copy div "ply@wallem.com.ph"
click at [113, 141] on input "walle" at bounding box center [231, 138] width 297 height 15
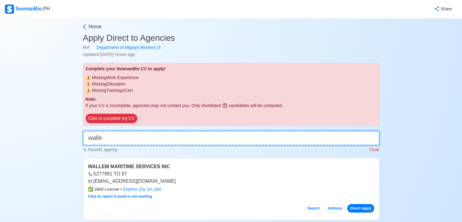
click at [113, 141] on input "walle" at bounding box center [231, 138] width 297 height 15
type input "agi"
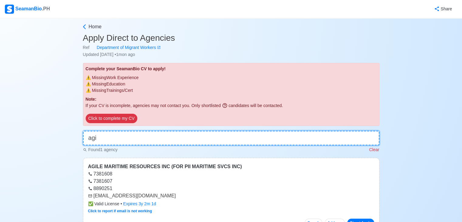
click at [133, 135] on input "agi" at bounding box center [231, 138] width 297 height 15
click at [133, 136] on input "agi" at bounding box center [231, 138] width 297 height 15
click at [134, 136] on input "agi" at bounding box center [231, 138] width 297 height 15
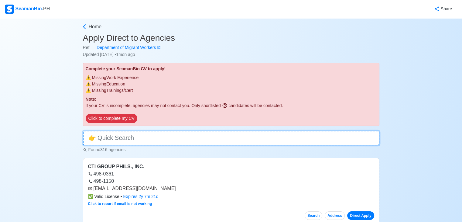
click at [146, 138] on input at bounding box center [231, 138] width 297 height 15
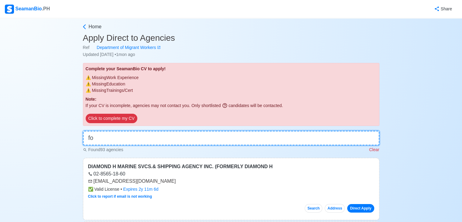
type input "f"
type input "wilhe"
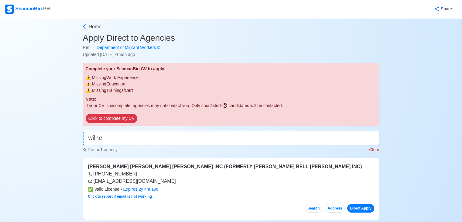
drag, startPoint x: 94, startPoint y: 180, endPoint x: 176, endPoint y: 184, distance: 82.4
click at [176, 184] on div "[EMAIL_ADDRESS][DOMAIN_NAME]" at bounding box center [231, 180] width 286 height 7
copy div "[EMAIL_ADDRESS][DOMAIN_NAME]"
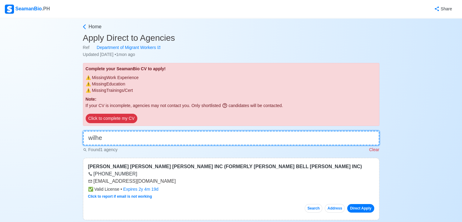
click at [107, 141] on input "wilhe" at bounding box center [231, 138] width 297 height 15
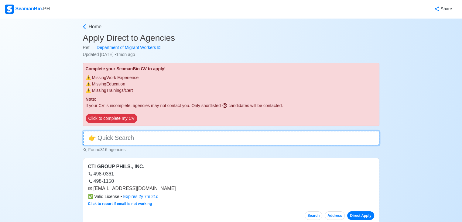
click at [104, 136] on input at bounding box center [231, 138] width 297 height 15
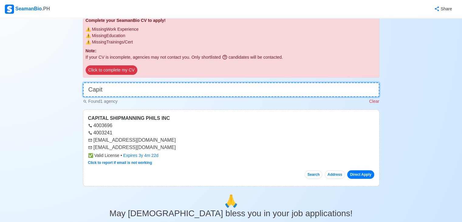
scroll to position [49, 0]
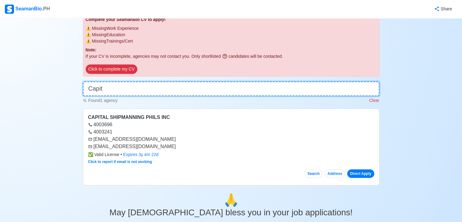
type input "Capit"
click at [94, 146] on div "[EMAIL_ADDRESS][DOMAIN_NAME]" at bounding box center [231, 146] width 286 height 7
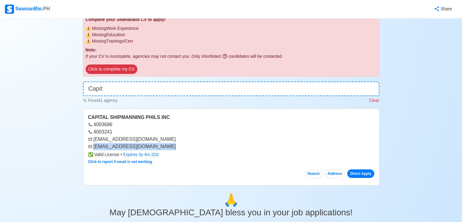
drag, startPoint x: 94, startPoint y: 146, endPoint x: 169, endPoint y: 149, distance: 75.1
click at [169, 149] on div "[EMAIL_ADDRESS][DOMAIN_NAME]" at bounding box center [231, 146] width 286 height 7
copy div "[EMAIL_ADDRESS][DOMAIN_NAME]"
click at [122, 90] on input "Capit" at bounding box center [231, 88] width 297 height 15
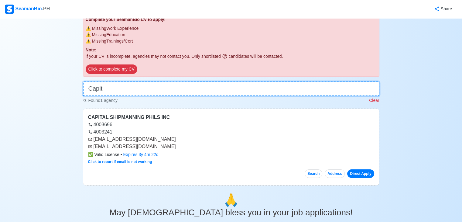
click at [122, 90] on input "Capit" at bounding box center [231, 88] width 297 height 15
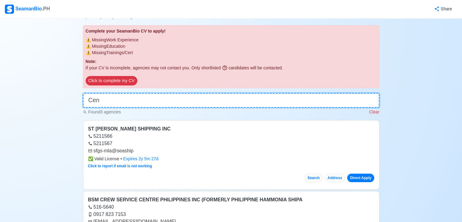
scroll to position [14, 0]
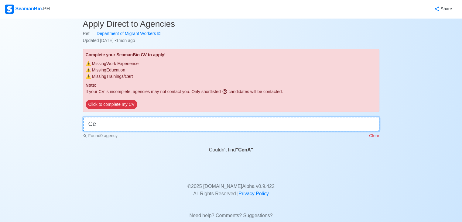
type input "C"
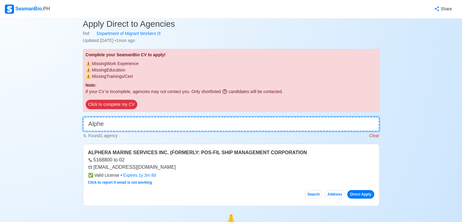
type input "Alphe"
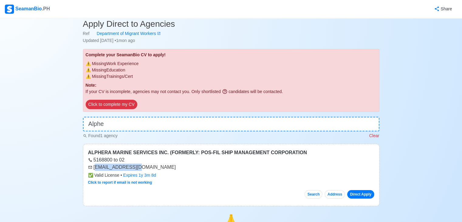
drag, startPoint x: 95, startPoint y: 167, endPoint x: 134, endPoint y: 167, distance: 39.5
click at [134, 167] on div "[EMAIL_ADDRESS][DOMAIN_NAME]" at bounding box center [231, 166] width 286 height 7
click at [91, 168] on icon at bounding box center [90, 167] width 4 height 3
click at [93, 167] on div "[EMAIL_ADDRESS][DOMAIN_NAME]" at bounding box center [231, 166] width 286 height 7
drag, startPoint x: 94, startPoint y: 167, endPoint x: 163, endPoint y: 166, distance: 69.0
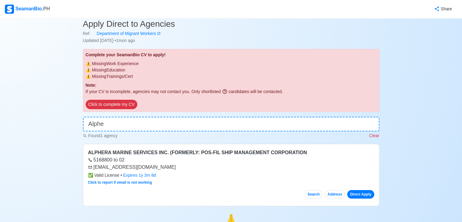
click at [163, 166] on div "[EMAIL_ADDRESS][DOMAIN_NAME]" at bounding box center [231, 166] width 286 height 7
copy div "[EMAIL_ADDRESS][DOMAIN_NAME]"
click at [120, 128] on input "Alphe" at bounding box center [231, 124] width 297 height 15
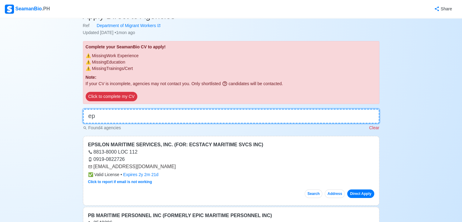
scroll to position [23, 0]
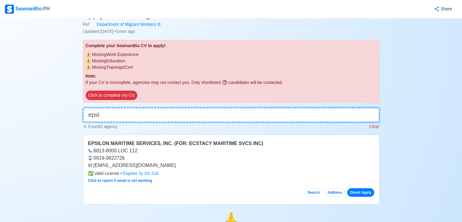
type input "epsi"
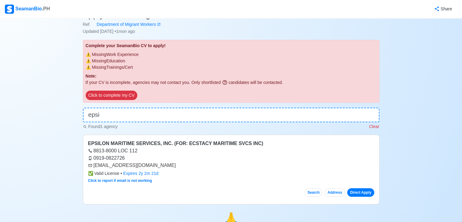
drag, startPoint x: 94, startPoint y: 167, endPoint x: 179, endPoint y: 165, distance: 85.4
click at [174, 166] on div "[EMAIL_ADDRESS][DOMAIN_NAME]" at bounding box center [231, 165] width 286 height 7
copy div "[EMAIL_ADDRESS][DOMAIN_NAME]"
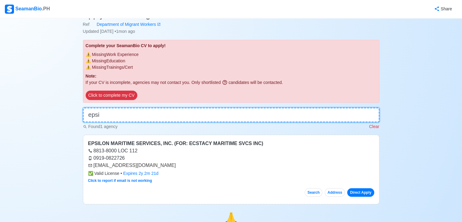
click at [137, 114] on input "epsi" at bounding box center [231, 115] width 297 height 15
click at [137, 115] on input "epsi" at bounding box center [231, 115] width 297 height 15
click at [139, 114] on input "epsi" at bounding box center [231, 115] width 297 height 15
click at [140, 114] on input "epsi" at bounding box center [231, 115] width 297 height 15
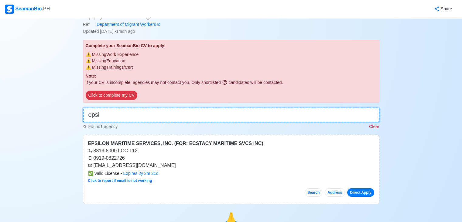
click at [111, 113] on input "epsi" at bounding box center [231, 115] width 297 height 15
click at [110, 114] on input "epsi" at bounding box center [231, 115] width 297 height 15
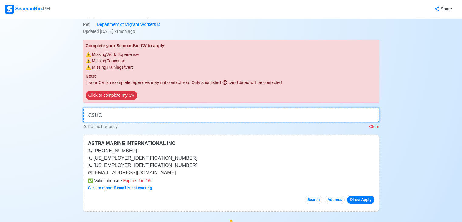
type input "astra"
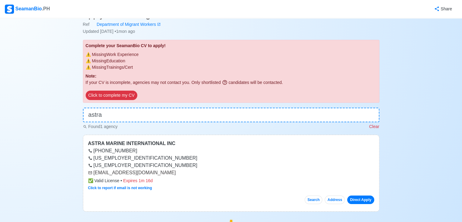
click at [92, 173] on icon at bounding box center [90, 172] width 4 height 4
drag, startPoint x: 94, startPoint y: 172, endPoint x: 153, endPoint y: 177, distance: 59.7
click at [154, 175] on div "[EMAIL_ADDRESS][DOMAIN_NAME]" at bounding box center [231, 172] width 286 height 7
copy div "[EMAIL_ADDRESS][DOMAIN_NAME]"
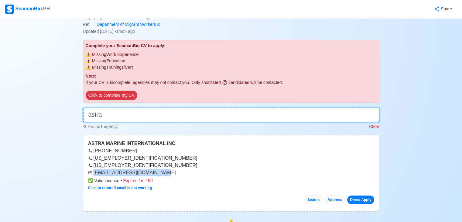
click at [119, 117] on input "astra" at bounding box center [231, 115] width 297 height 15
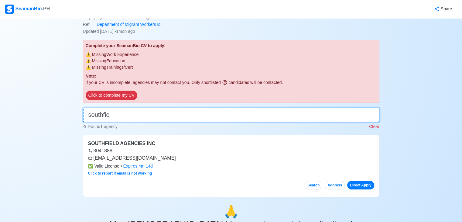
type input "southfie"
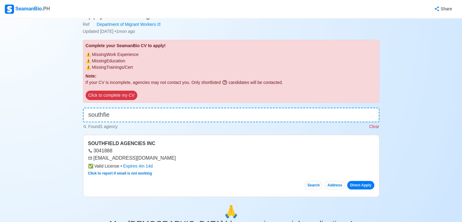
drag, startPoint x: 93, startPoint y: 158, endPoint x: 160, endPoint y: 159, distance: 66.8
click at [160, 159] on div "[EMAIL_ADDRESS][DOMAIN_NAME]" at bounding box center [231, 157] width 286 height 7
copy div "[EMAIL_ADDRESS][DOMAIN_NAME]"
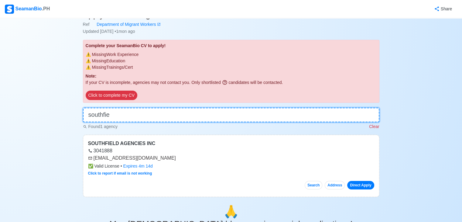
click at [135, 117] on input "southfie" at bounding box center [231, 115] width 297 height 15
click at [133, 117] on input "southfie" at bounding box center [231, 115] width 297 height 15
click at [134, 118] on input "southfie" at bounding box center [231, 115] width 297 height 15
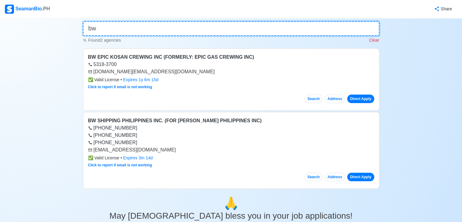
scroll to position [111, 0]
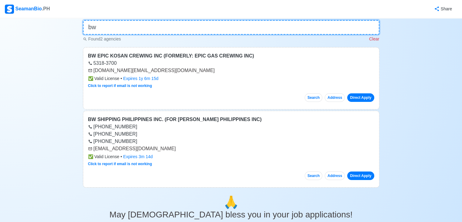
type input "bw"
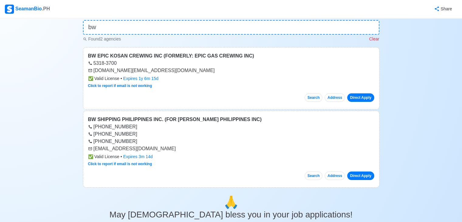
drag, startPoint x: 94, startPoint y: 149, endPoint x: 174, endPoint y: 147, distance: 80.2
click at [174, 147] on div "[EMAIL_ADDRESS][DOMAIN_NAME]" at bounding box center [231, 148] width 286 height 7
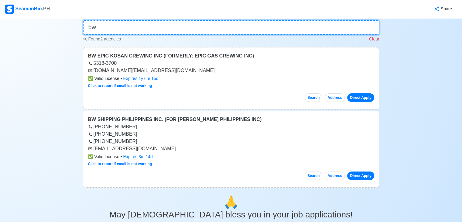
click at [172, 28] on input "bw" at bounding box center [231, 27] width 297 height 15
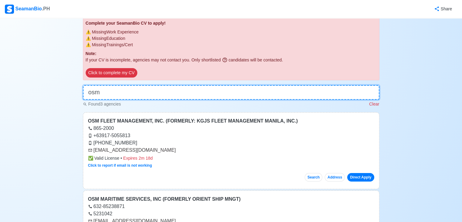
scroll to position [45, 0]
type input "osm"
click at [184, 87] on input "osm" at bounding box center [231, 92] width 297 height 15
click at [183, 88] on input "osm" at bounding box center [231, 92] width 297 height 15
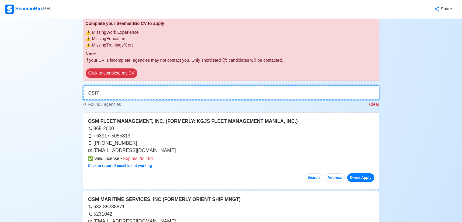
click at [183, 88] on input "osm" at bounding box center [231, 92] width 297 height 15
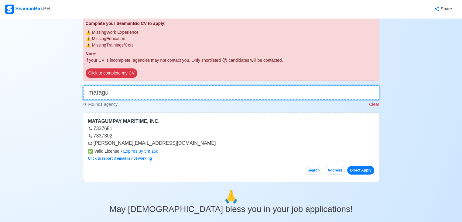
type input "matagu"
